Goal: Book appointment/travel/reservation

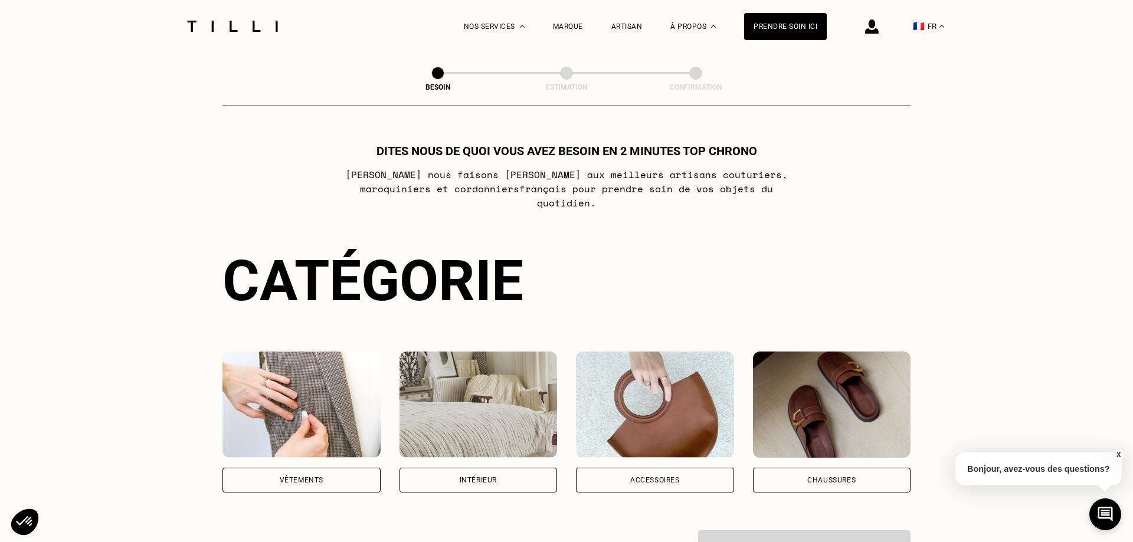
click at [295, 477] on div "Vêtements" at bounding box center [302, 480] width 44 height 7
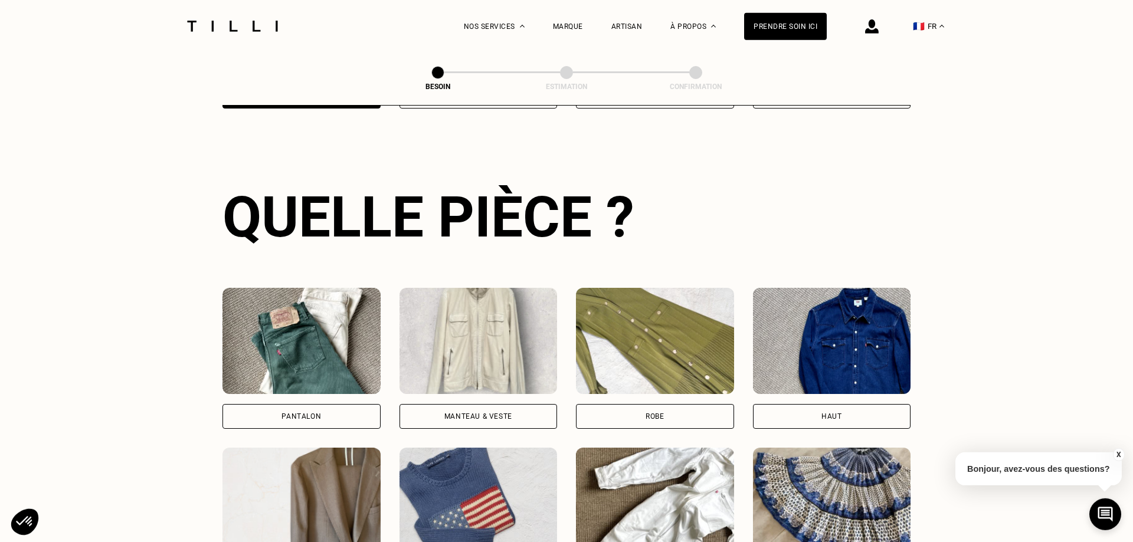
scroll to position [386, 0]
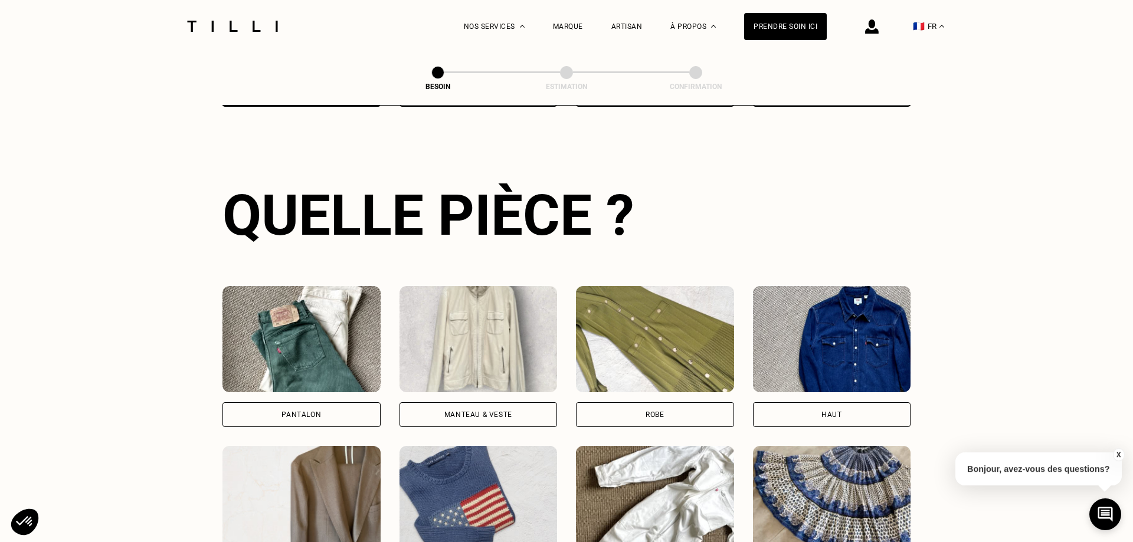
click at [314, 402] on div "Pantalon" at bounding box center [301, 414] width 158 height 25
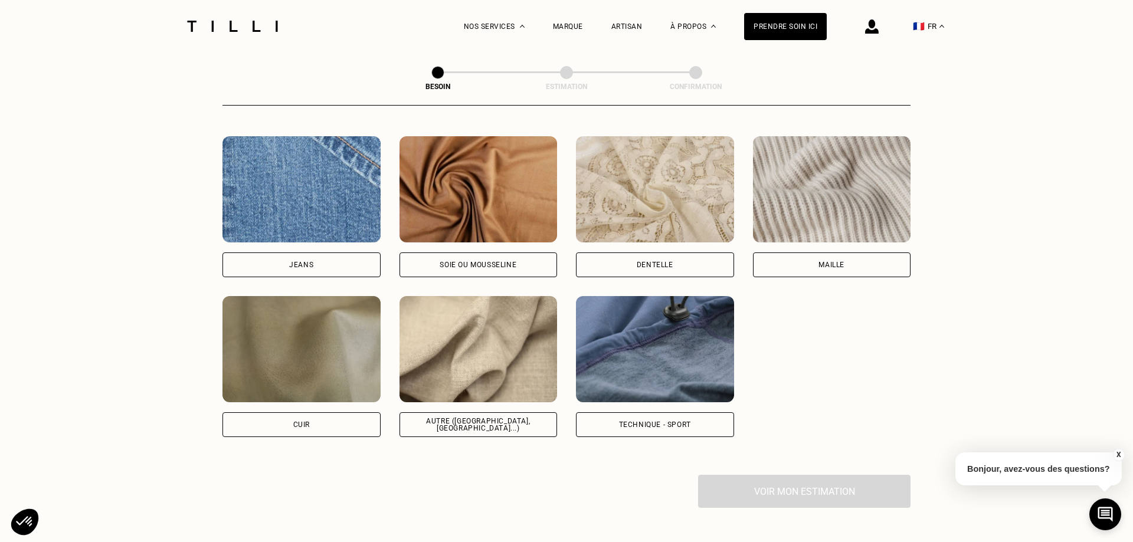
scroll to position [1389, 0]
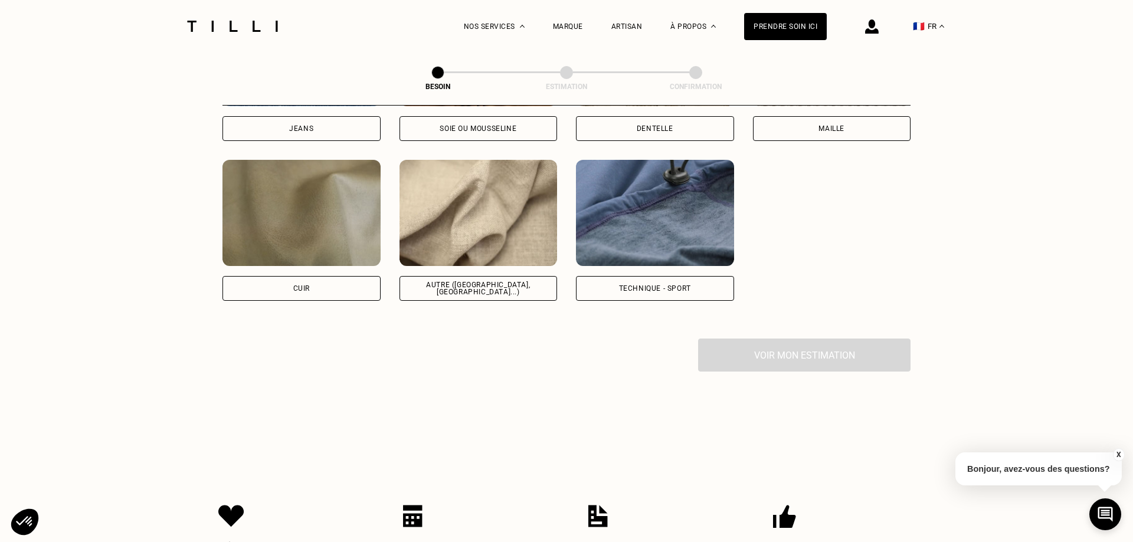
click at [494, 284] on div "Autre ([GEOGRAPHIC_DATA], [GEOGRAPHIC_DATA]...)" at bounding box center [478, 288] width 158 height 25
select select "FR"
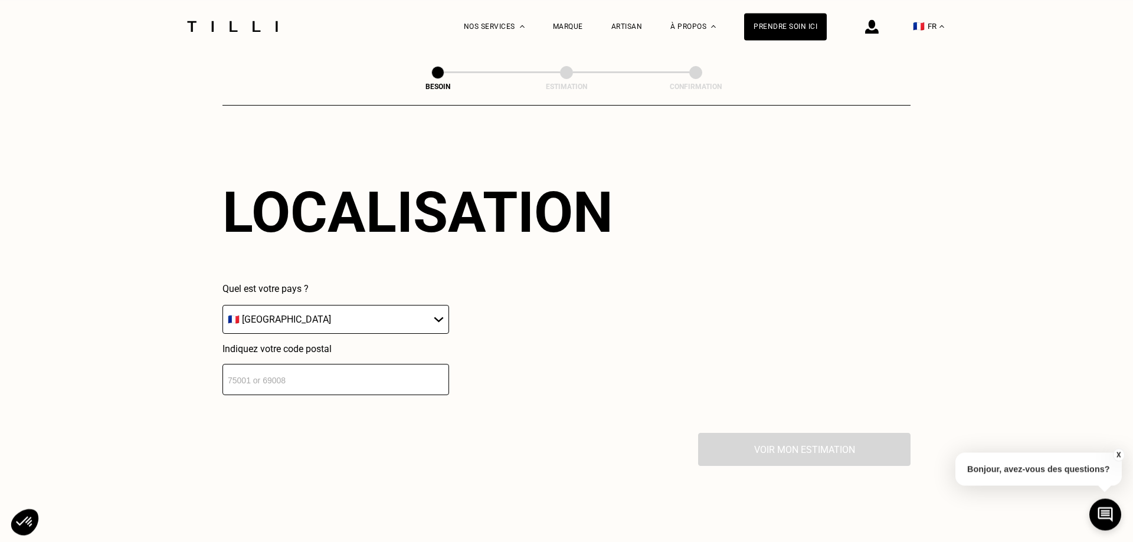
scroll to position [1586, 0]
click at [352, 376] on input "number" at bounding box center [335, 378] width 227 height 31
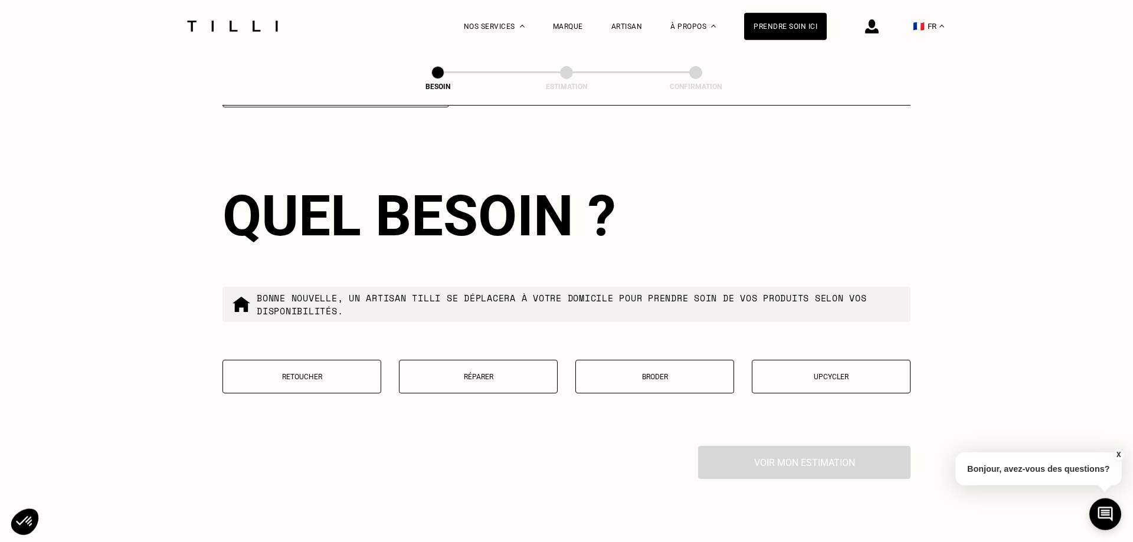
scroll to position [1880, 0]
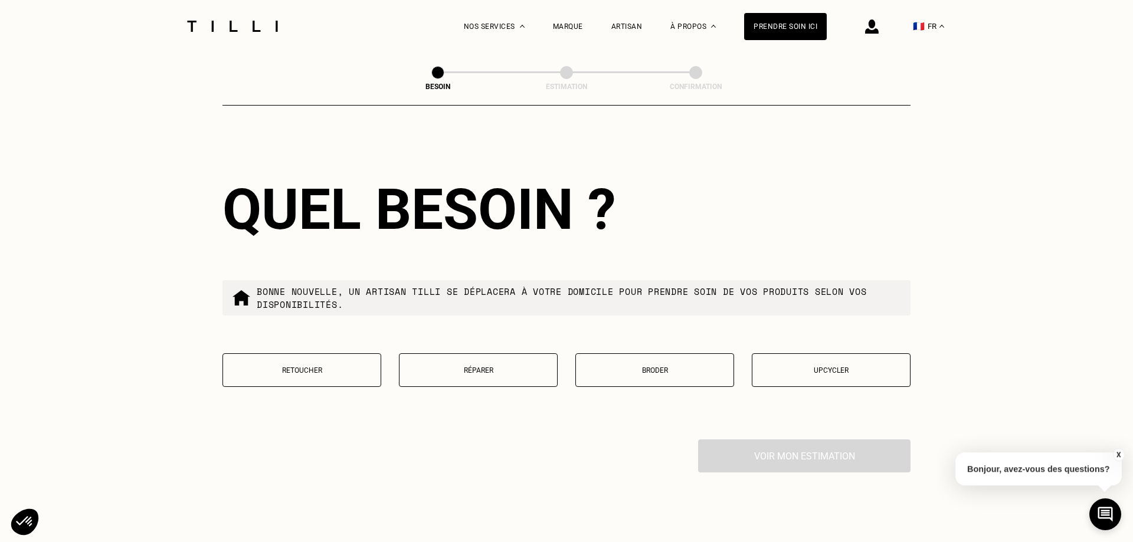
type input "69006"
click at [324, 366] on p "Retoucher" at bounding box center [302, 370] width 146 height 8
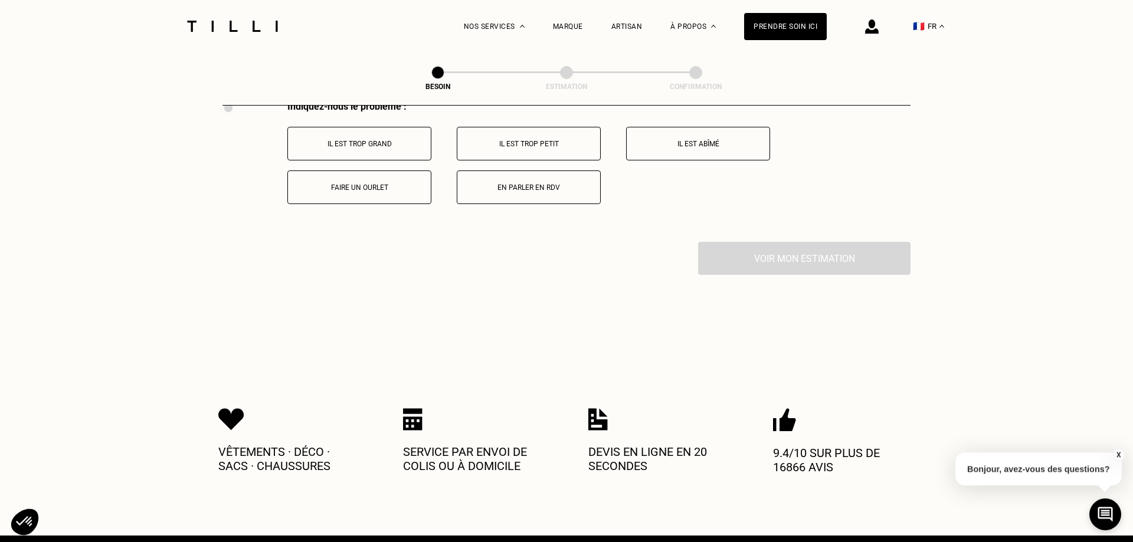
scroll to position [2230, 0]
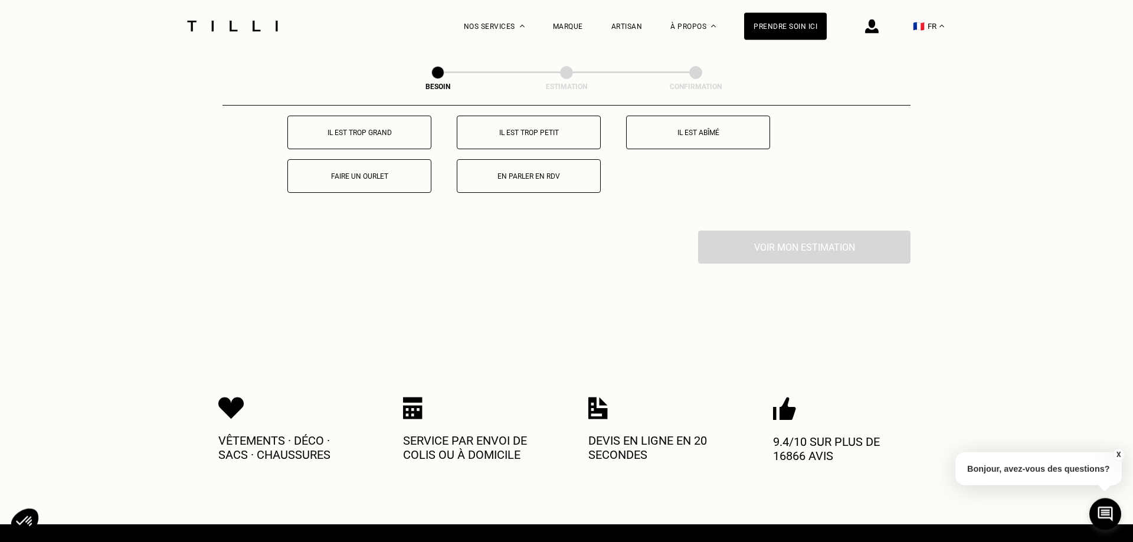
click at [381, 121] on button "Il est trop grand" at bounding box center [359, 133] width 144 height 34
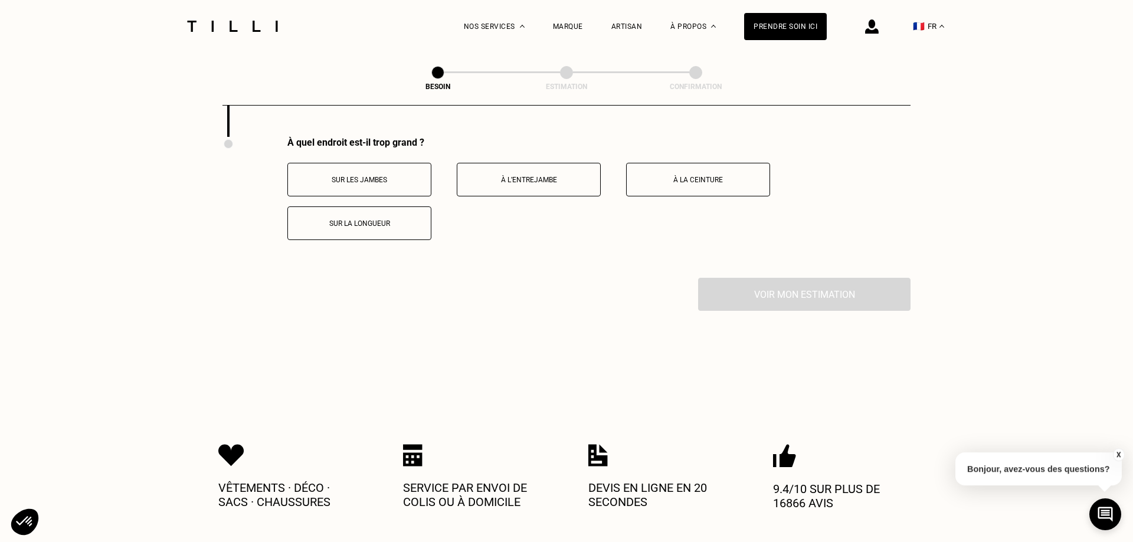
scroll to position [2264, 0]
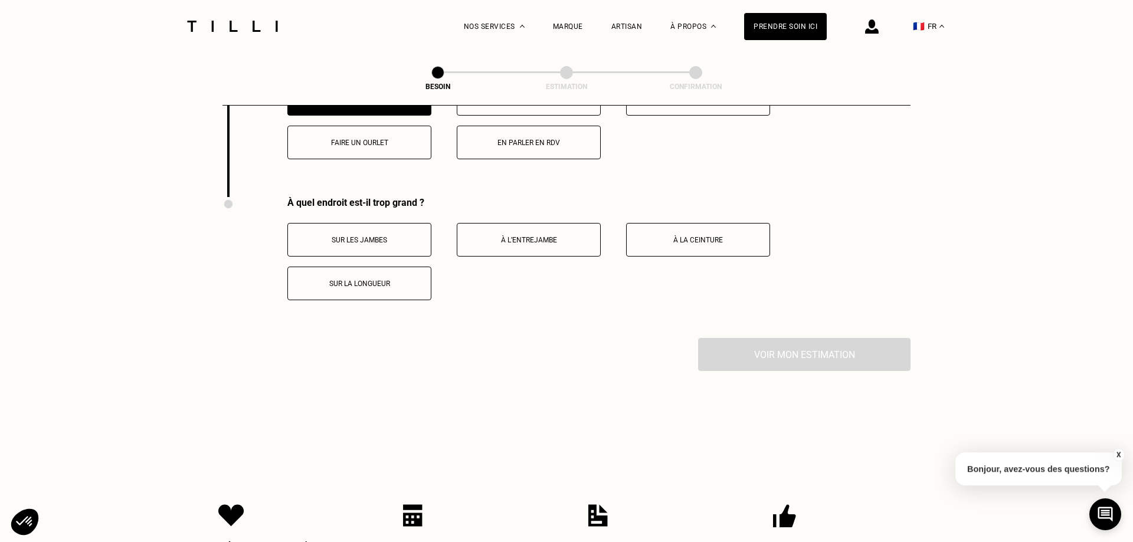
click at [401, 142] on button "Faire un ourlet" at bounding box center [359, 143] width 144 height 34
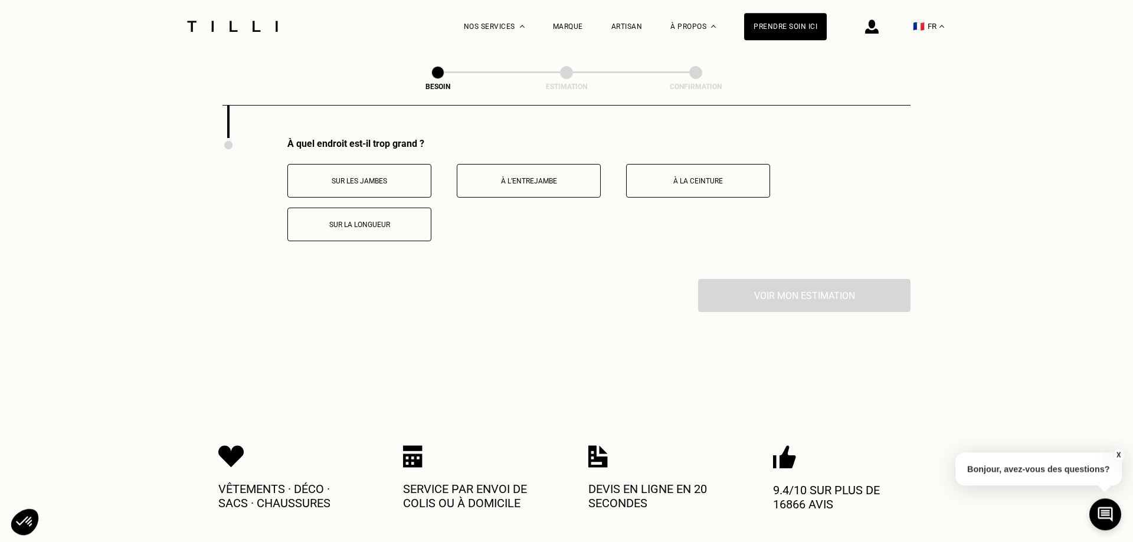
scroll to position [2324, 0]
click at [688, 176] on p "À la ceinture" at bounding box center [697, 180] width 131 height 8
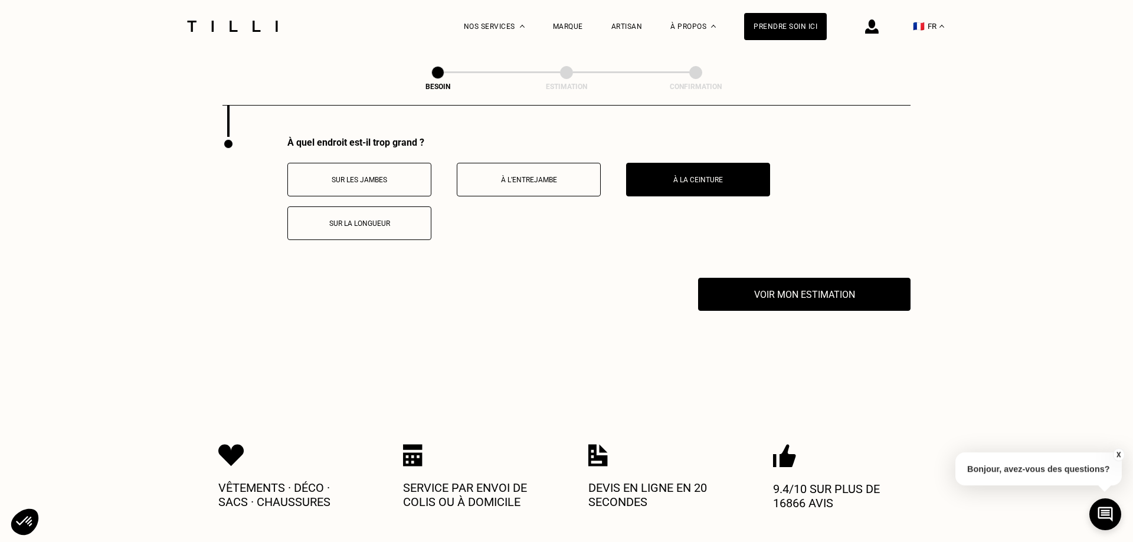
click at [392, 226] on button "Sur la longueur" at bounding box center [359, 223] width 144 height 34
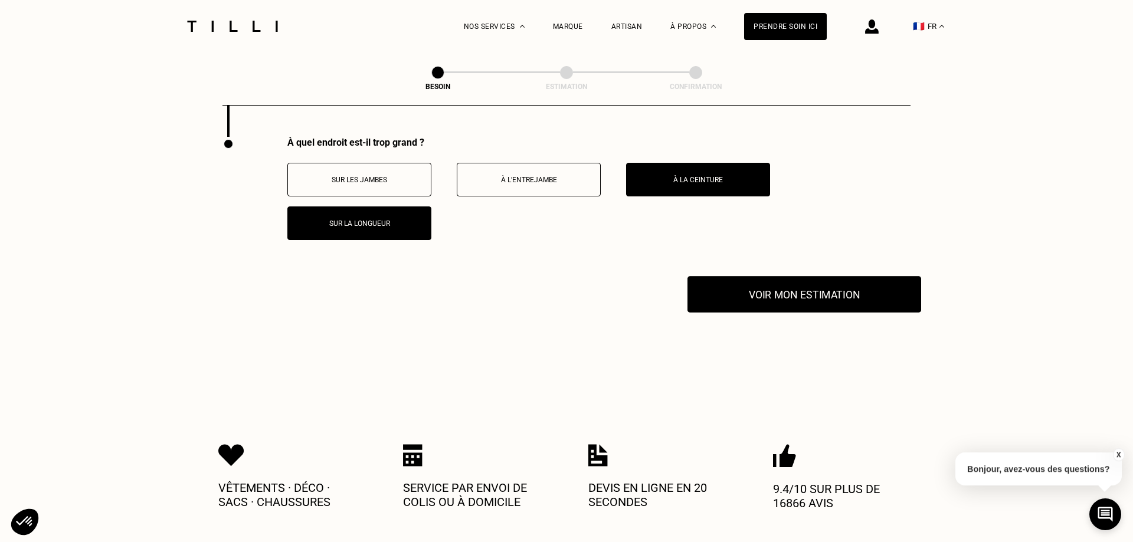
click at [765, 297] on button "Voir mon estimation" at bounding box center [804, 294] width 234 height 37
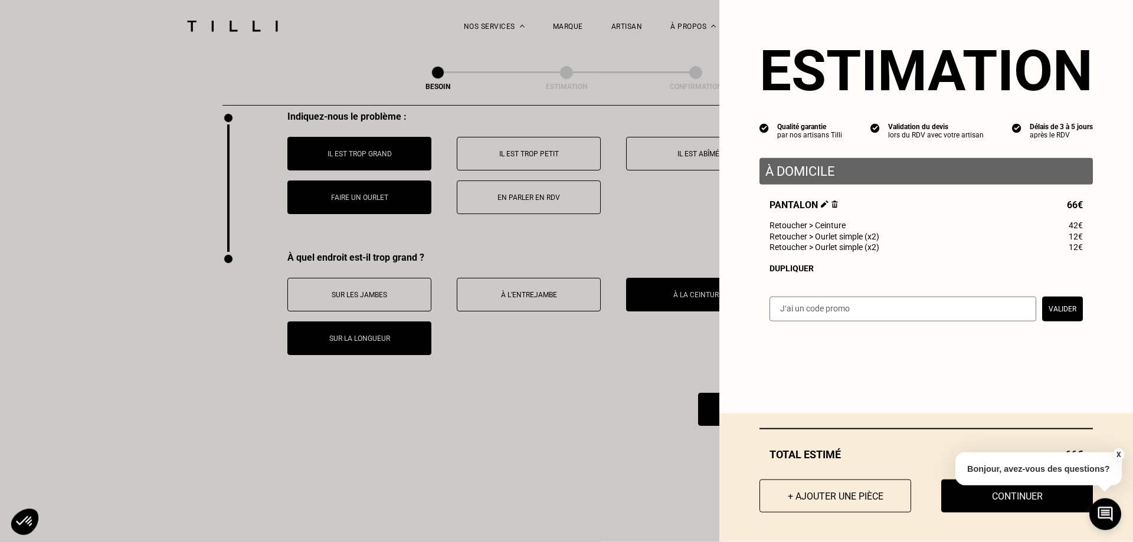
scroll to position [2203, 0]
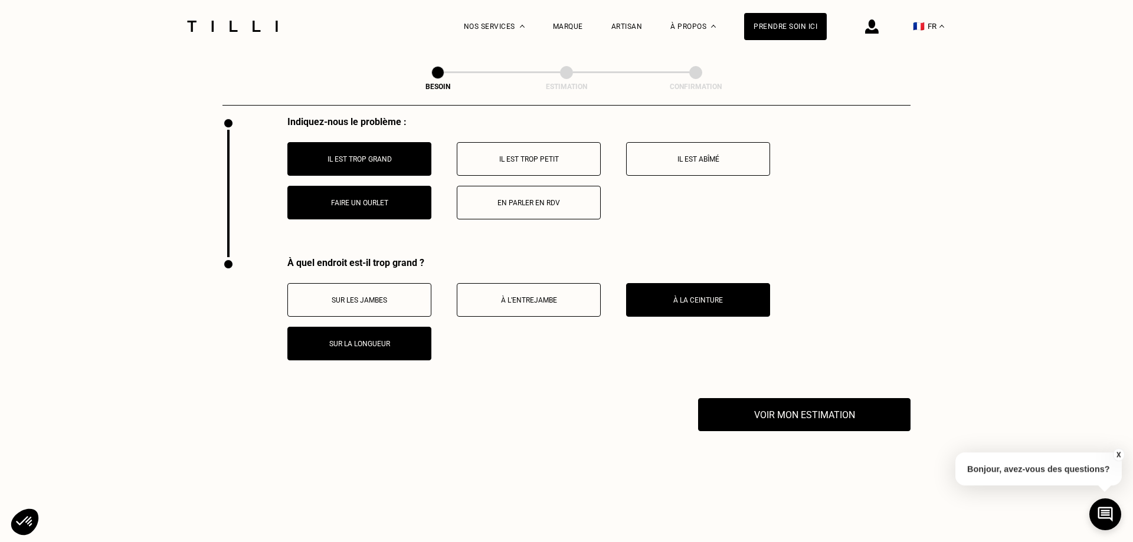
click at [382, 199] on p "Faire un ourlet" at bounding box center [359, 203] width 131 height 8
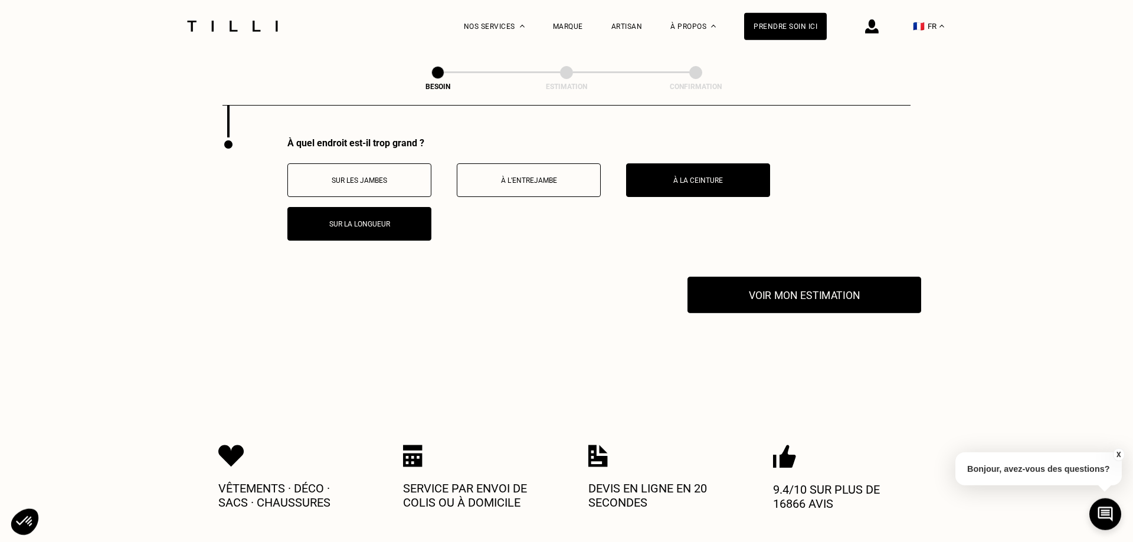
scroll to position [2324, 0]
click at [727, 287] on button "Voir mon estimation" at bounding box center [804, 294] width 234 height 37
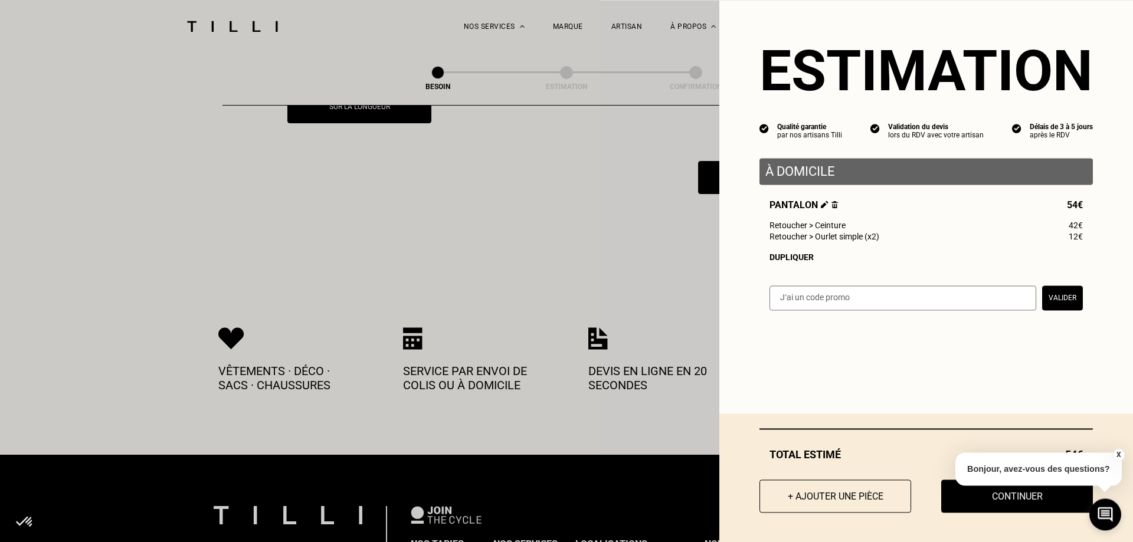
scroll to position [2444, 0]
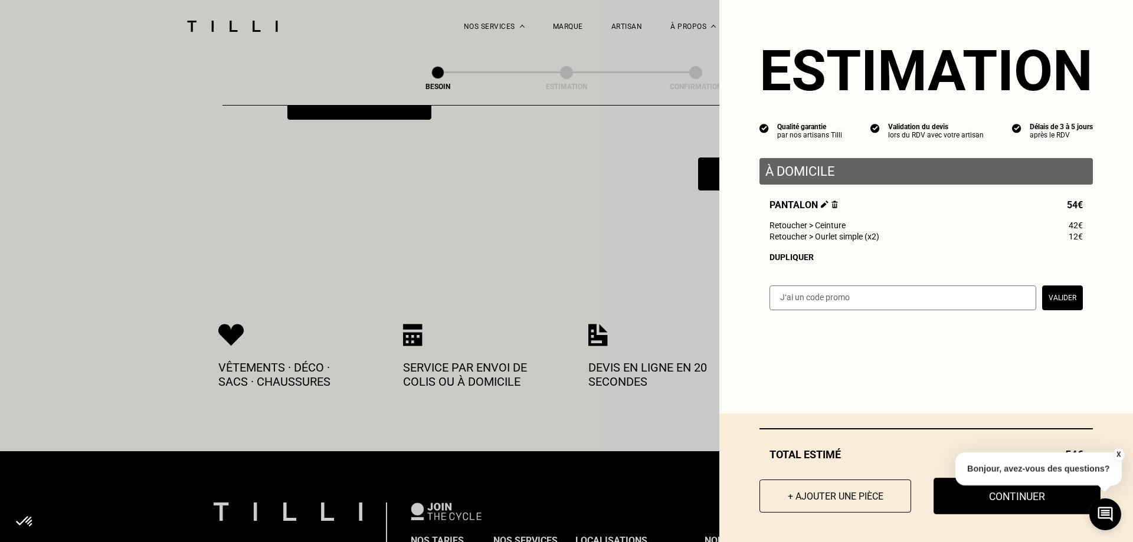
click at [1013, 502] on button "Continuer" at bounding box center [1016, 496] width 167 height 37
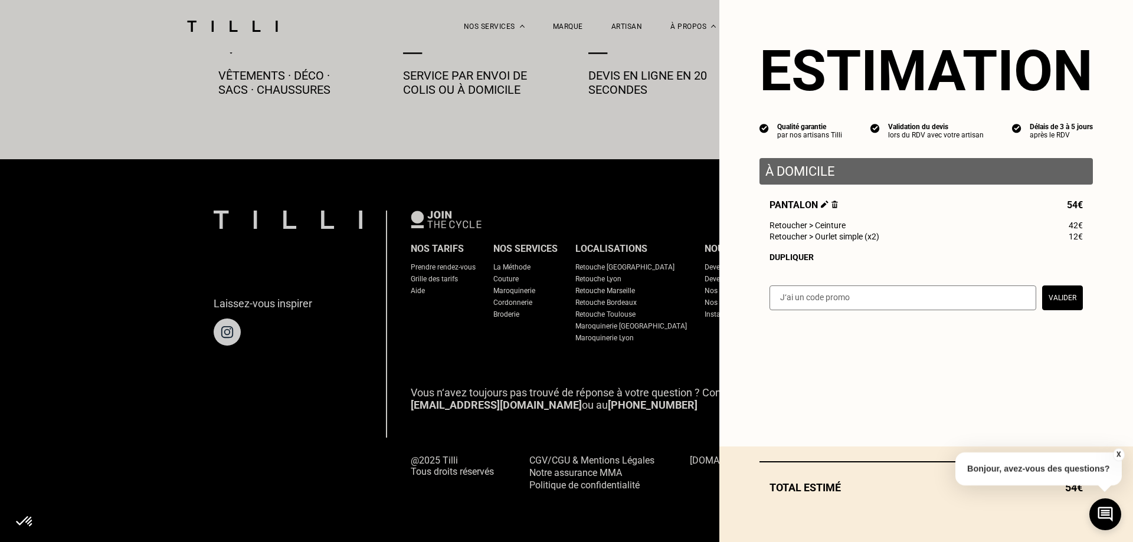
scroll to position [653, 0]
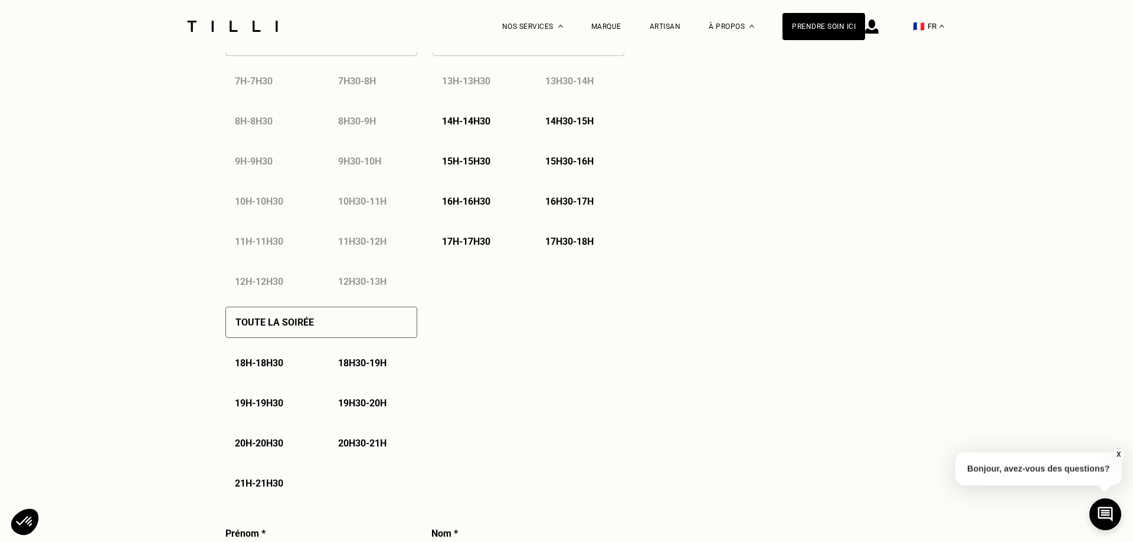
select select "FR"
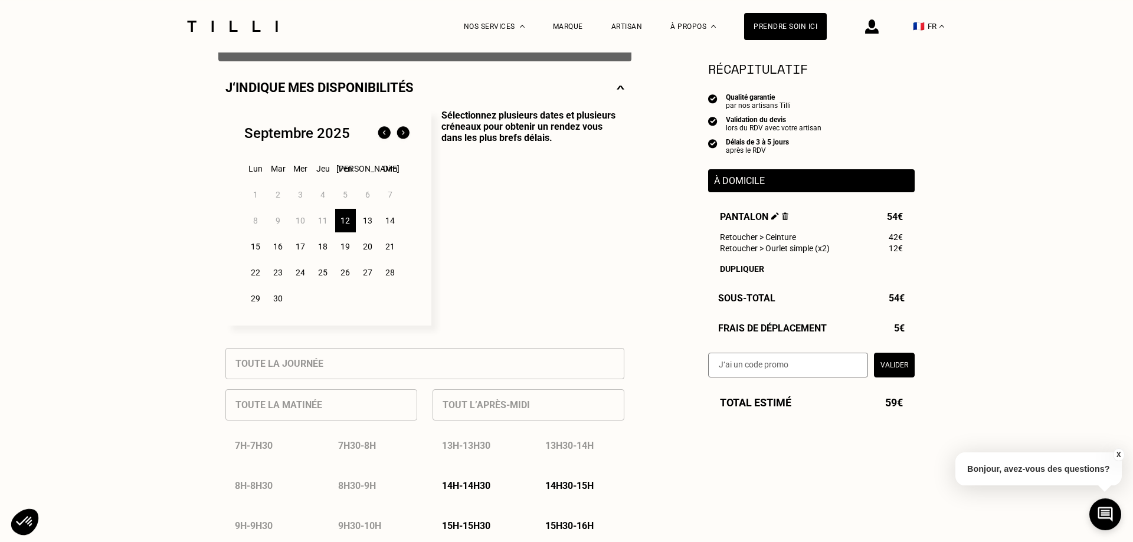
scroll to position [361, 0]
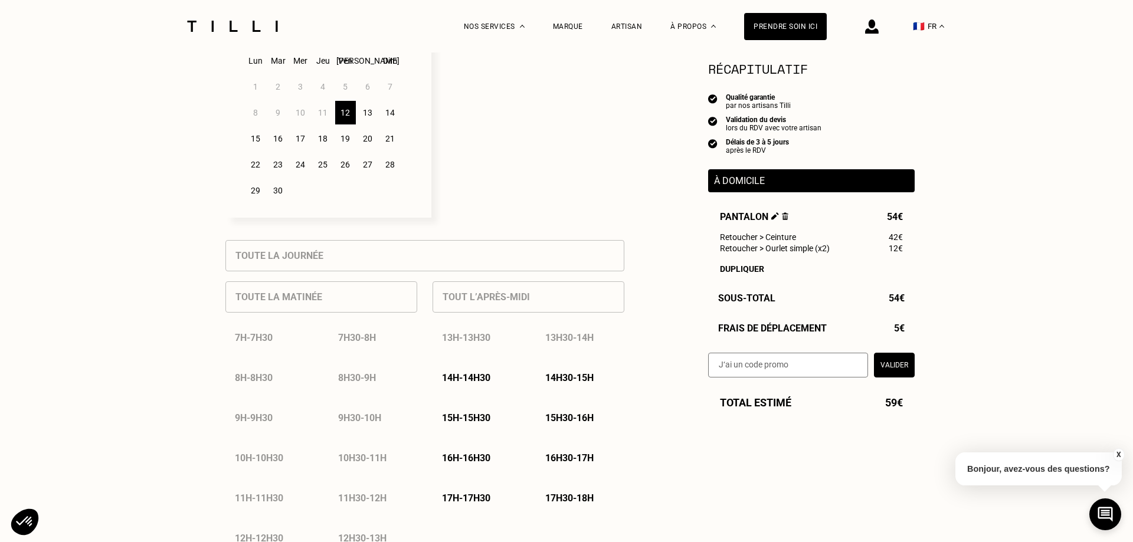
click at [366, 116] on div "13" at bounding box center [368, 113] width 21 height 24
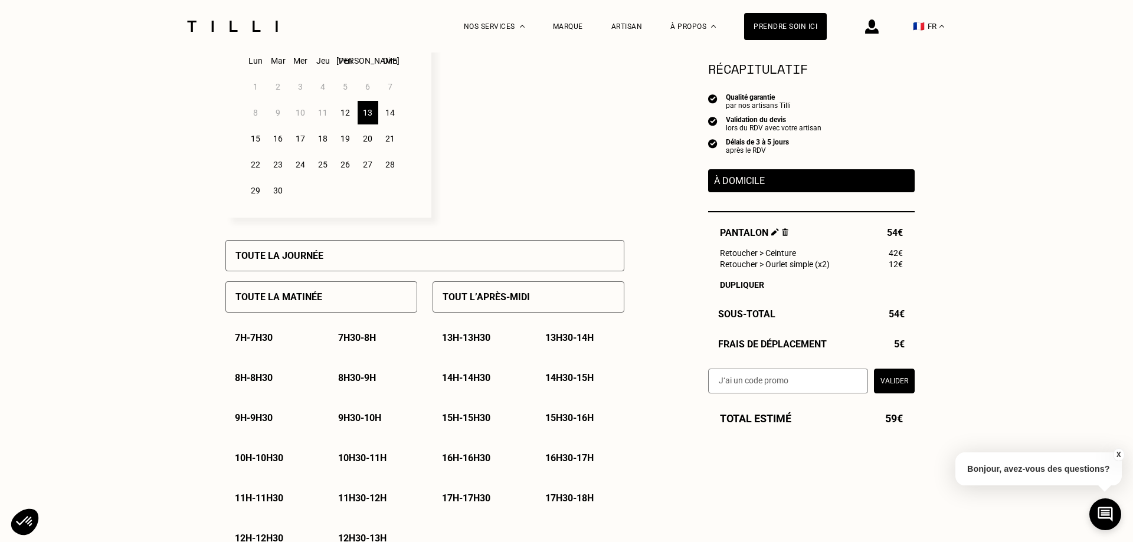
click at [264, 418] on p "9h - 9h30" at bounding box center [254, 417] width 38 height 11
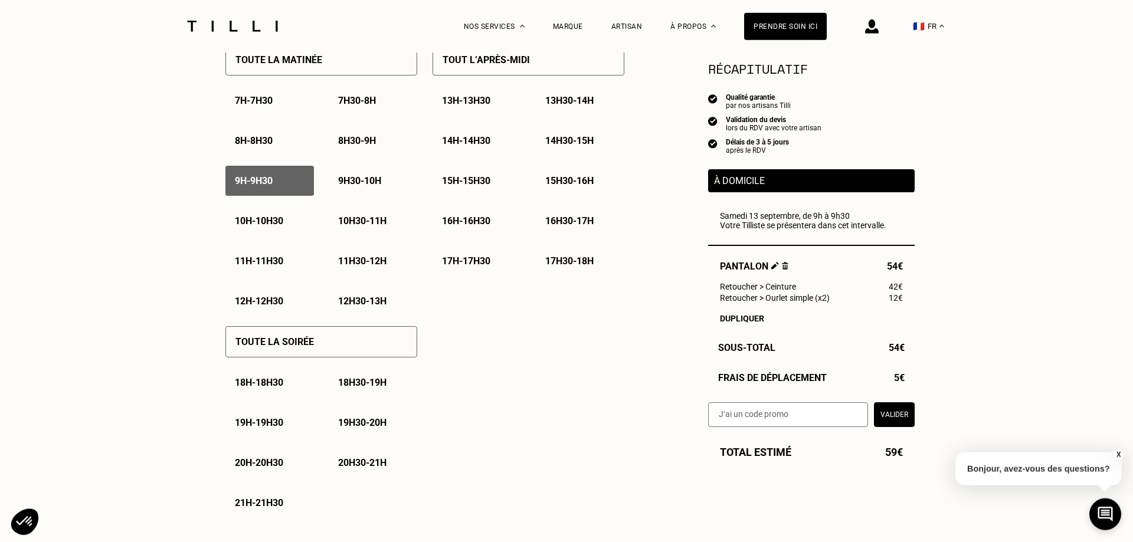
scroll to position [602, 0]
